Goal: Task Accomplishment & Management: Manage account settings

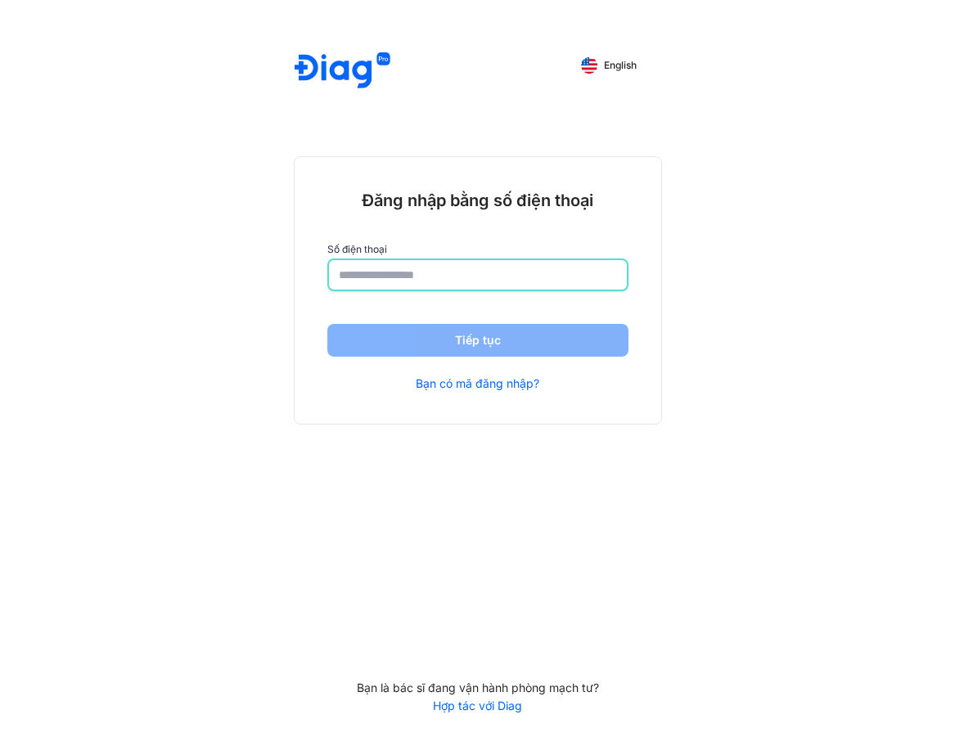
click at [374, 270] on input "number" at bounding box center [478, 274] width 278 height 29
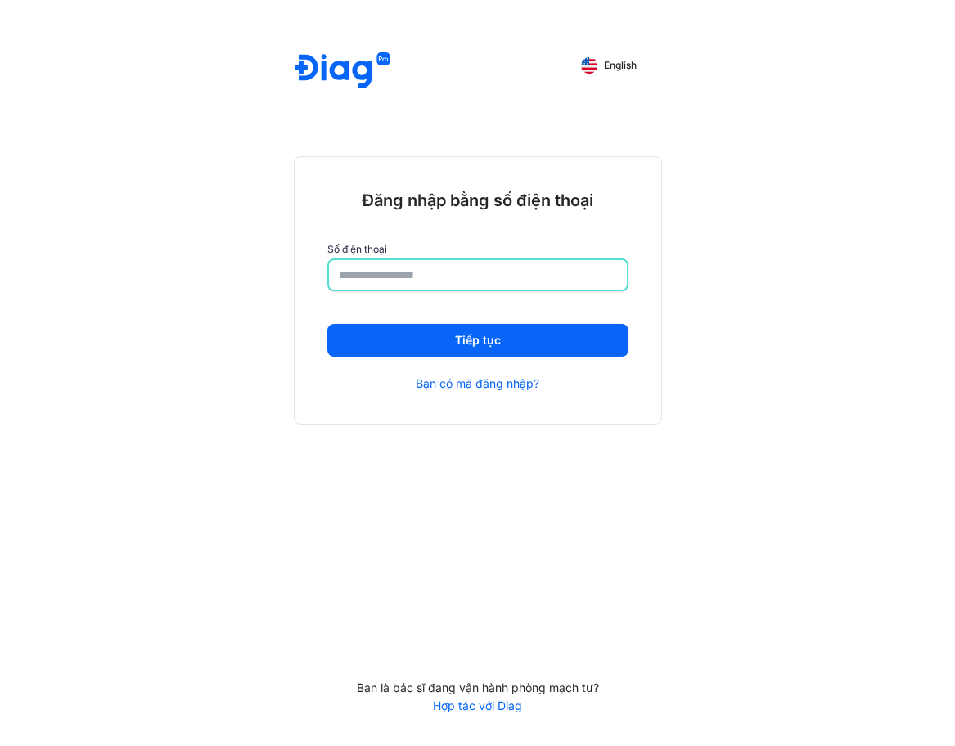
type input "**********"
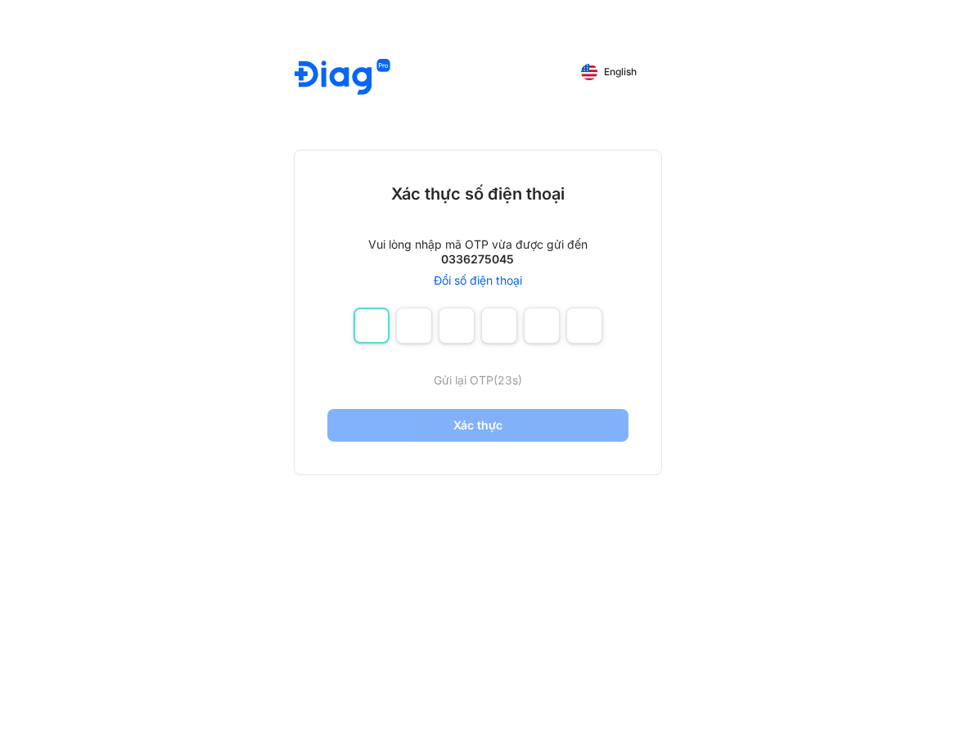
click at [366, 322] on input "number" at bounding box center [371, 326] width 36 height 36
type input "*"
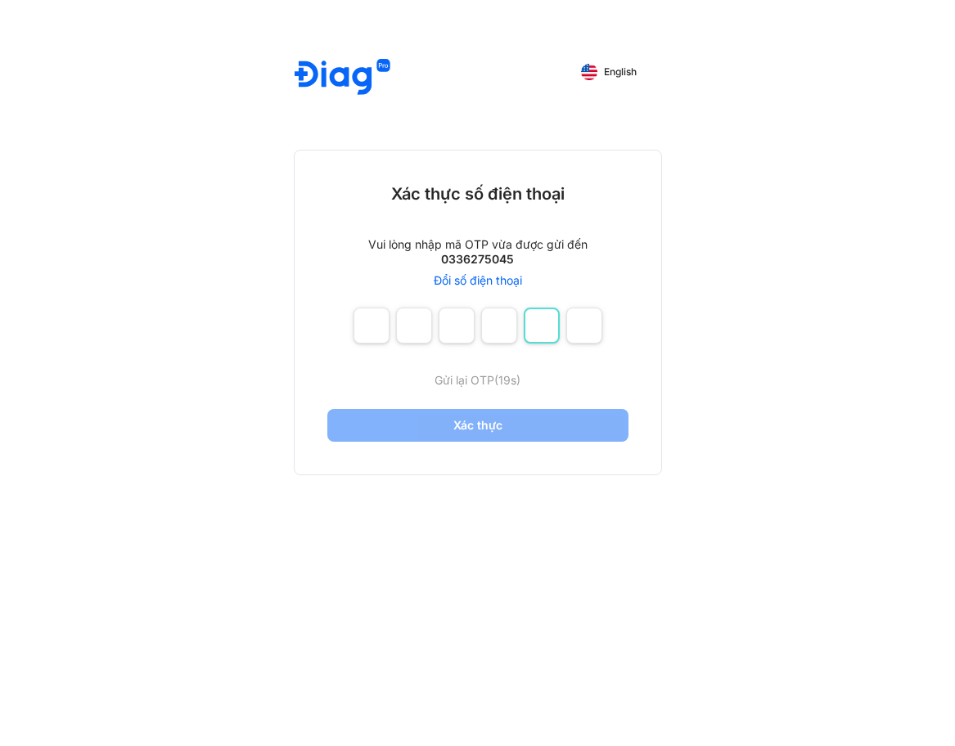
type input "*"
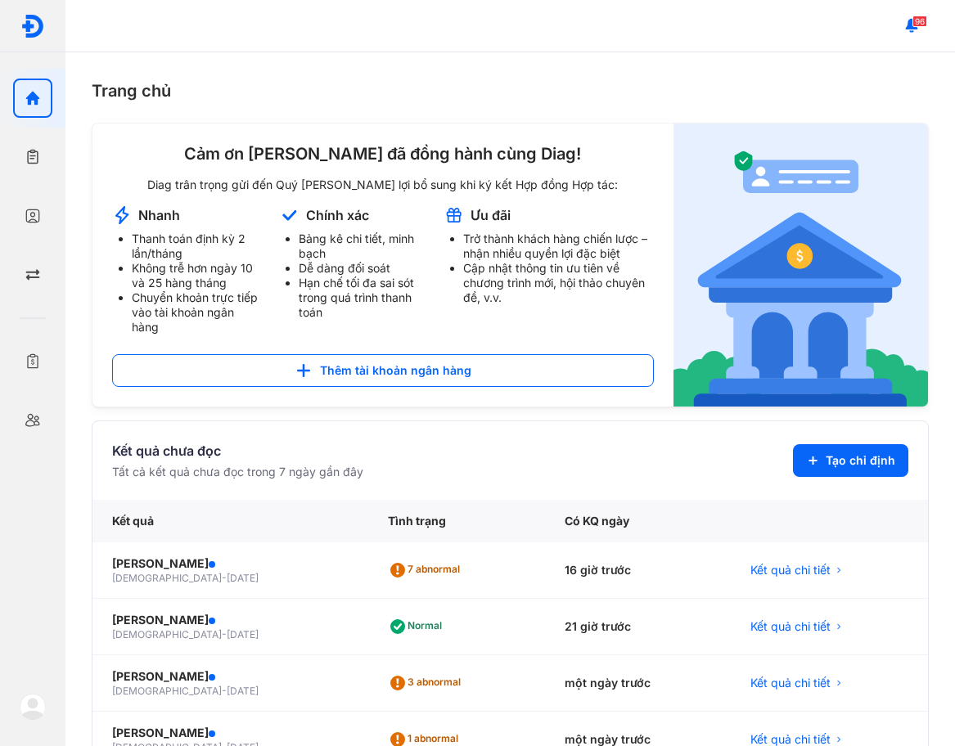
click at [567, 46] on div "96" at bounding box center [509, 26] width 889 height 52
